Goal: Information Seeking & Learning: Learn about a topic

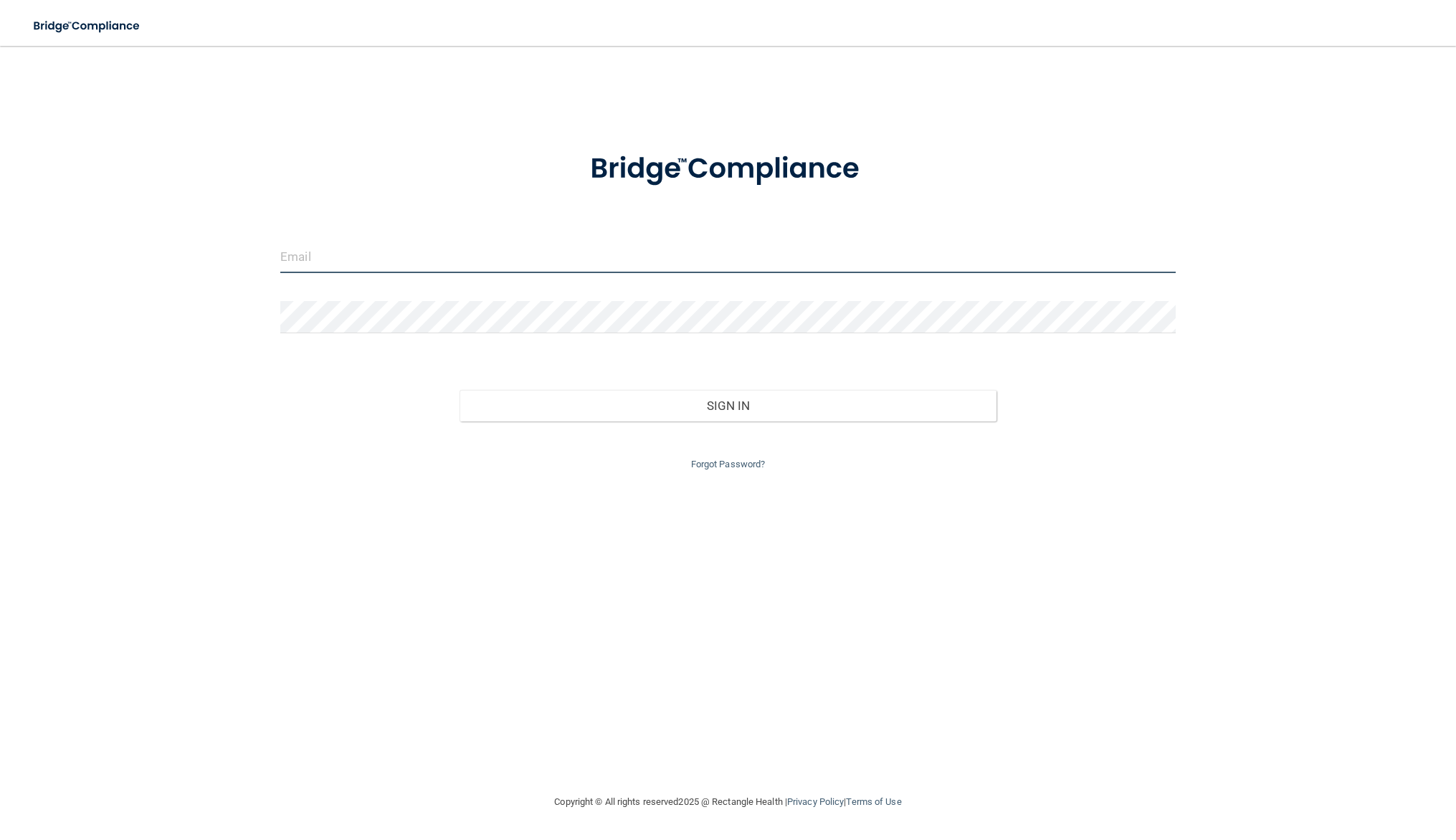
click at [440, 256] on input "email" at bounding box center [728, 256] width 895 height 32
click at [1156, 264] on input "email" at bounding box center [728, 256] width 895 height 32
click at [0, 839] on com-1password-button at bounding box center [0, 840] width 0 height 0
type input "[EMAIL_ADDRESS][DOMAIN_NAME]"
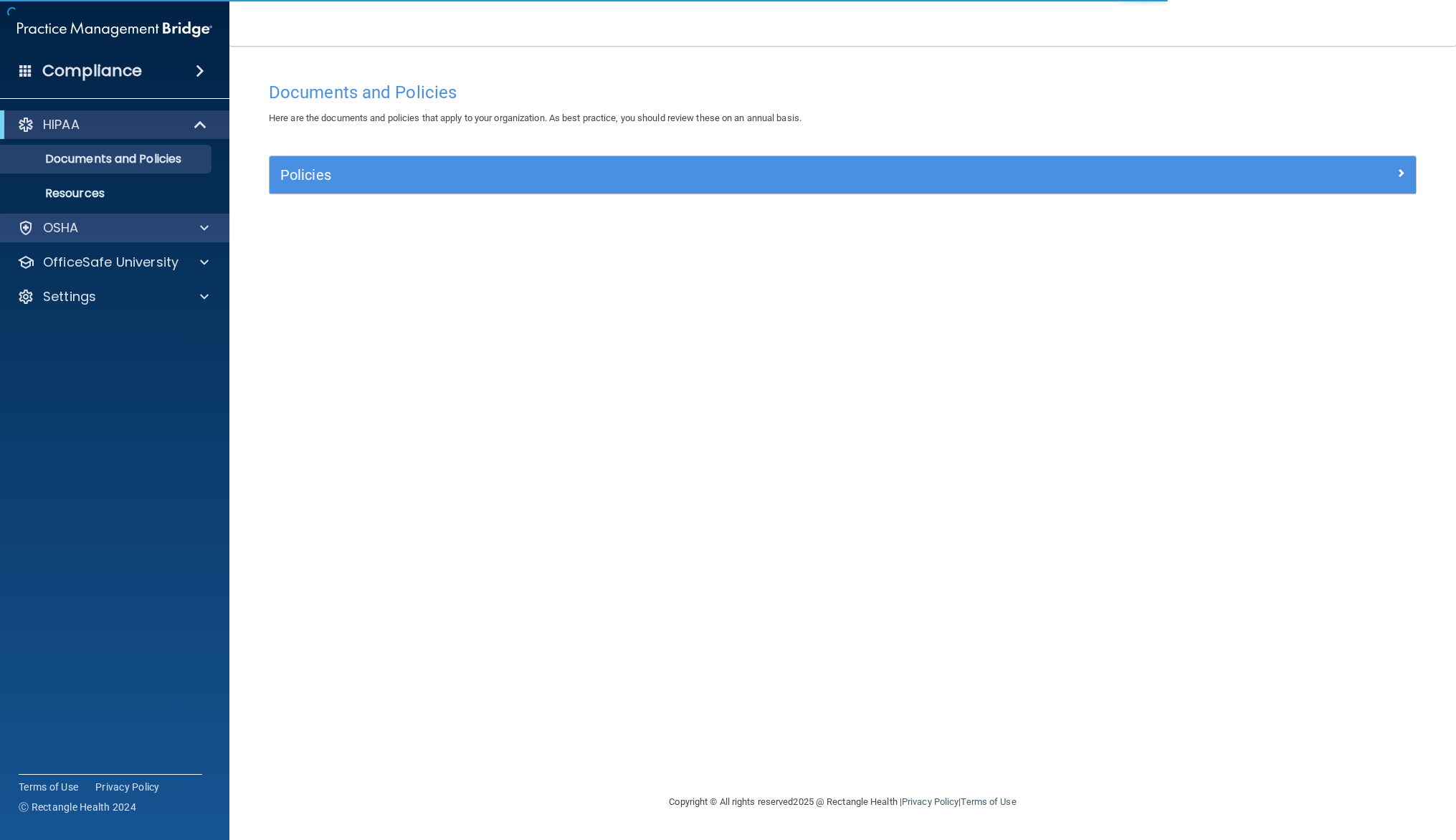
click at [75, 214] on div "OSHA" at bounding box center [115, 227] width 230 height 28
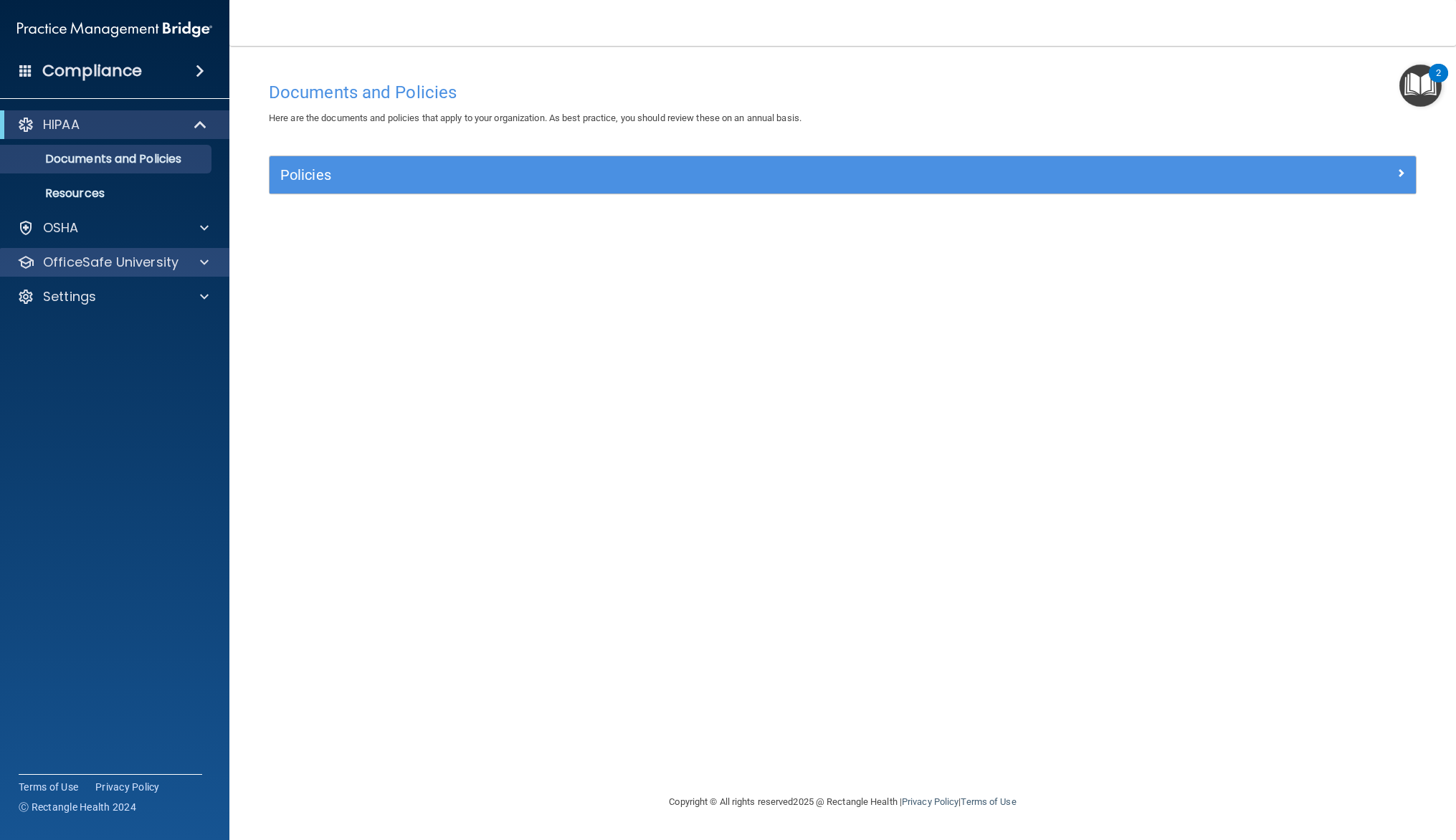
click at [110, 252] on div "OfficeSafe University" at bounding box center [115, 262] width 230 height 28
click at [112, 231] on div "OSHA" at bounding box center [95, 227] width 177 height 17
click at [130, 266] on p "Safety Data Sheets" at bounding box center [107, 261] width 196 height 14
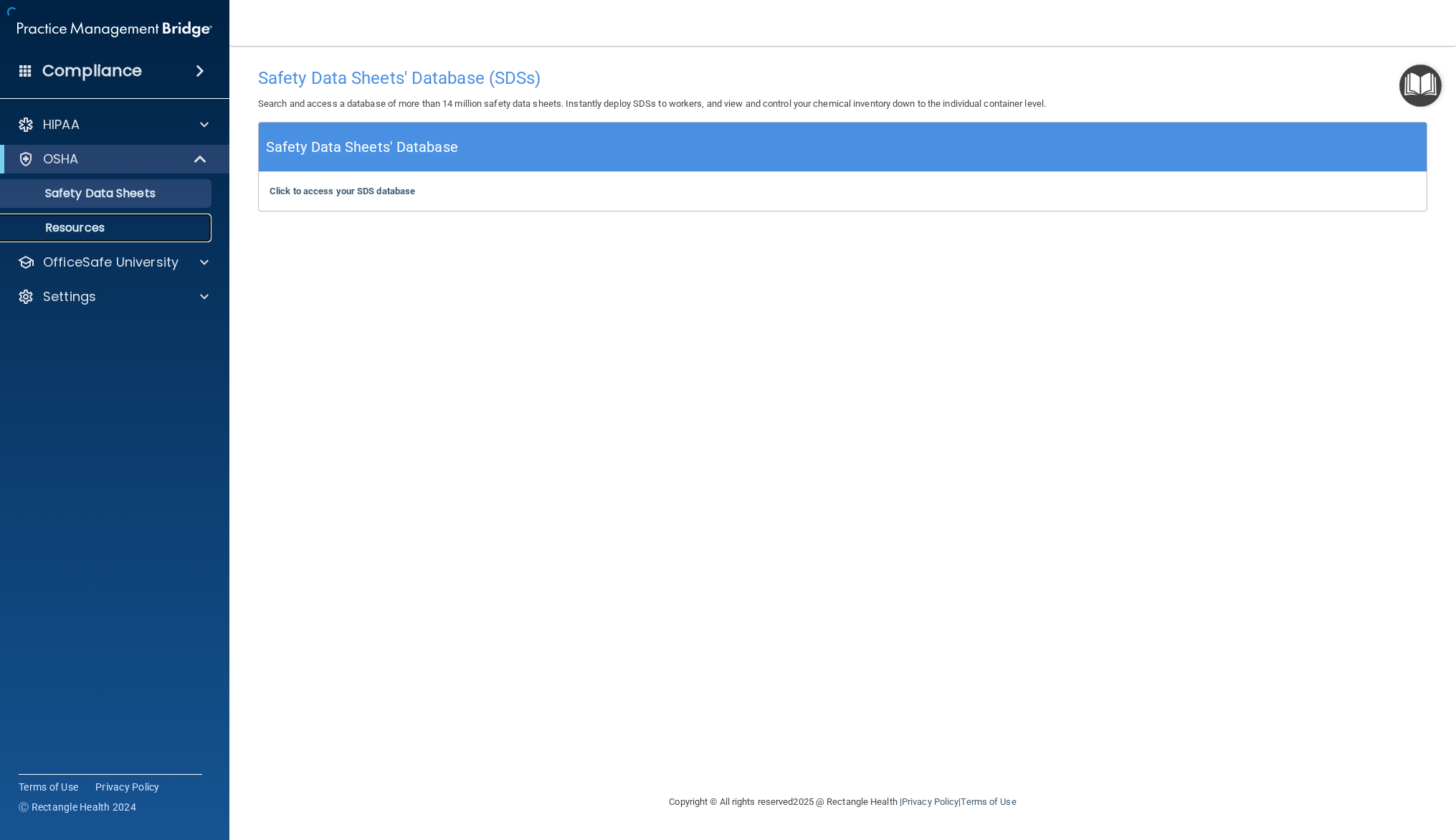
click at [109, 221] on p "Resources" at bounding box center [107, 227] width 196 height 14
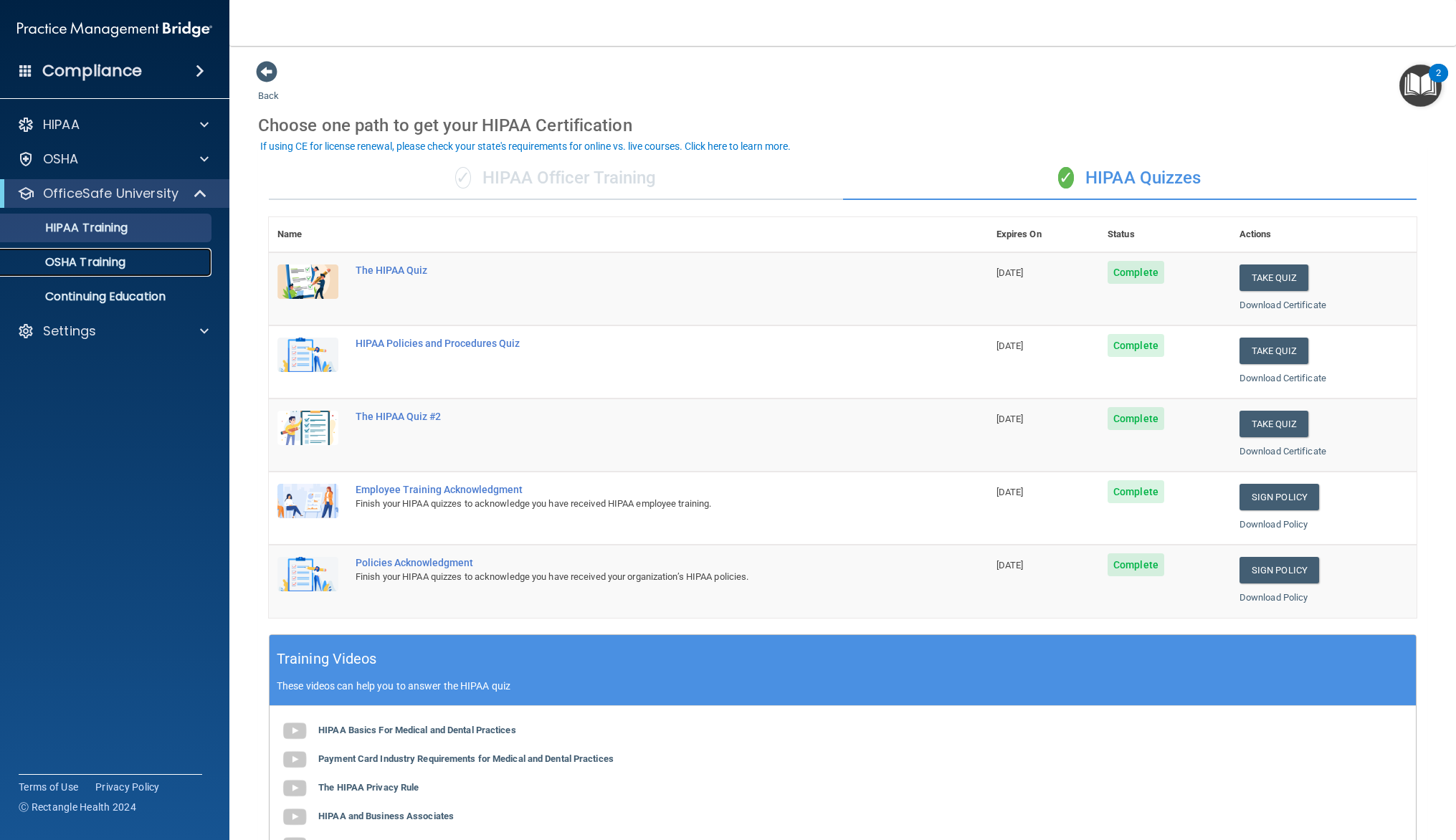
click at [126, 262] on p "OSHA Training" at bounding box center [67, 261] width 116 height 14
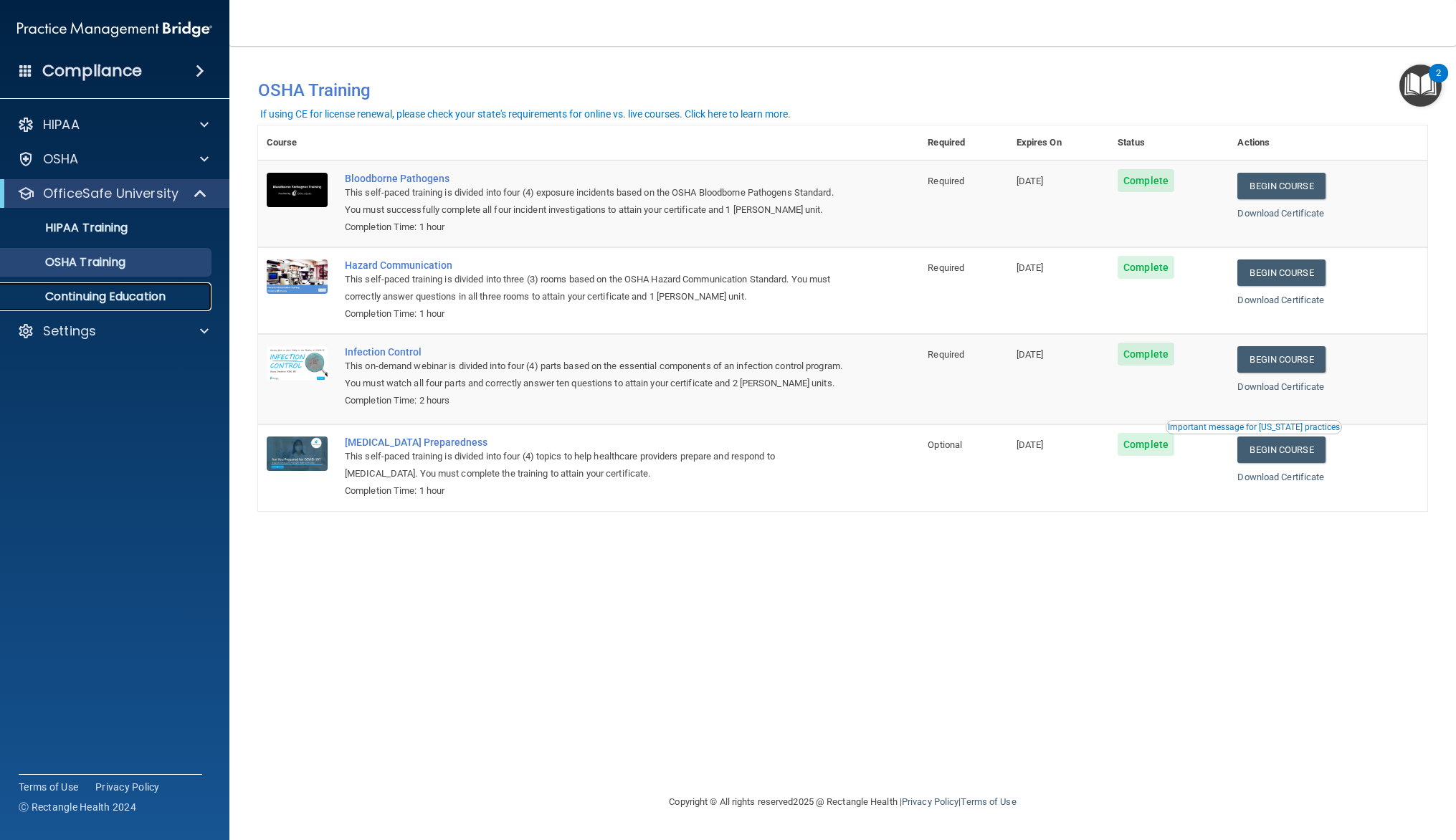
click at [144, 306] on link "Continuing Education" at bounding box center [98, 296] width 226 height 28
